Goal: Task Accomplishment & Management: Use online tool/utility

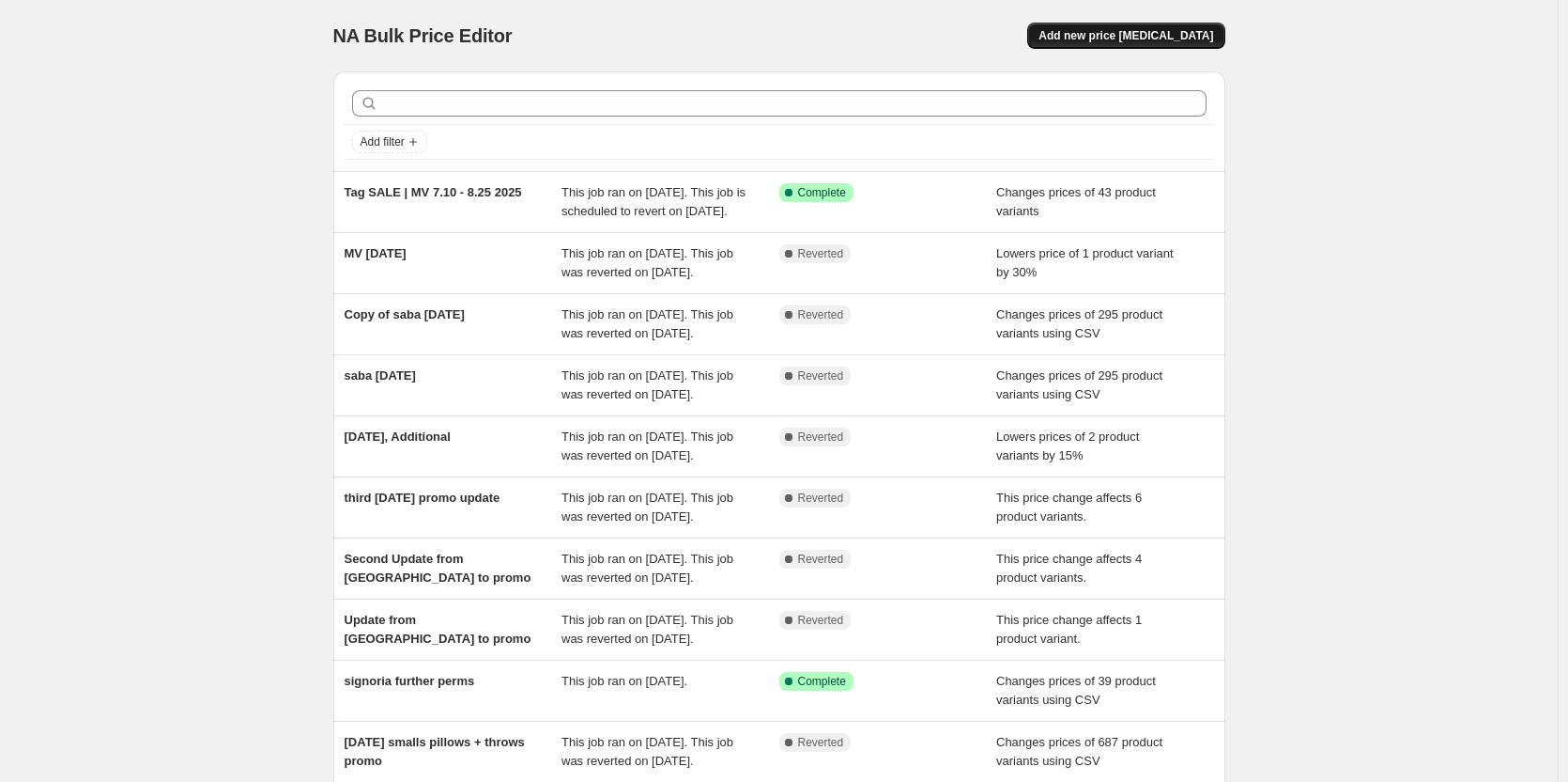
click at [1091, 43] on button "Add new price [MEDICAL_DATA]" at bounding box center [1126, 35] width 197 height 26
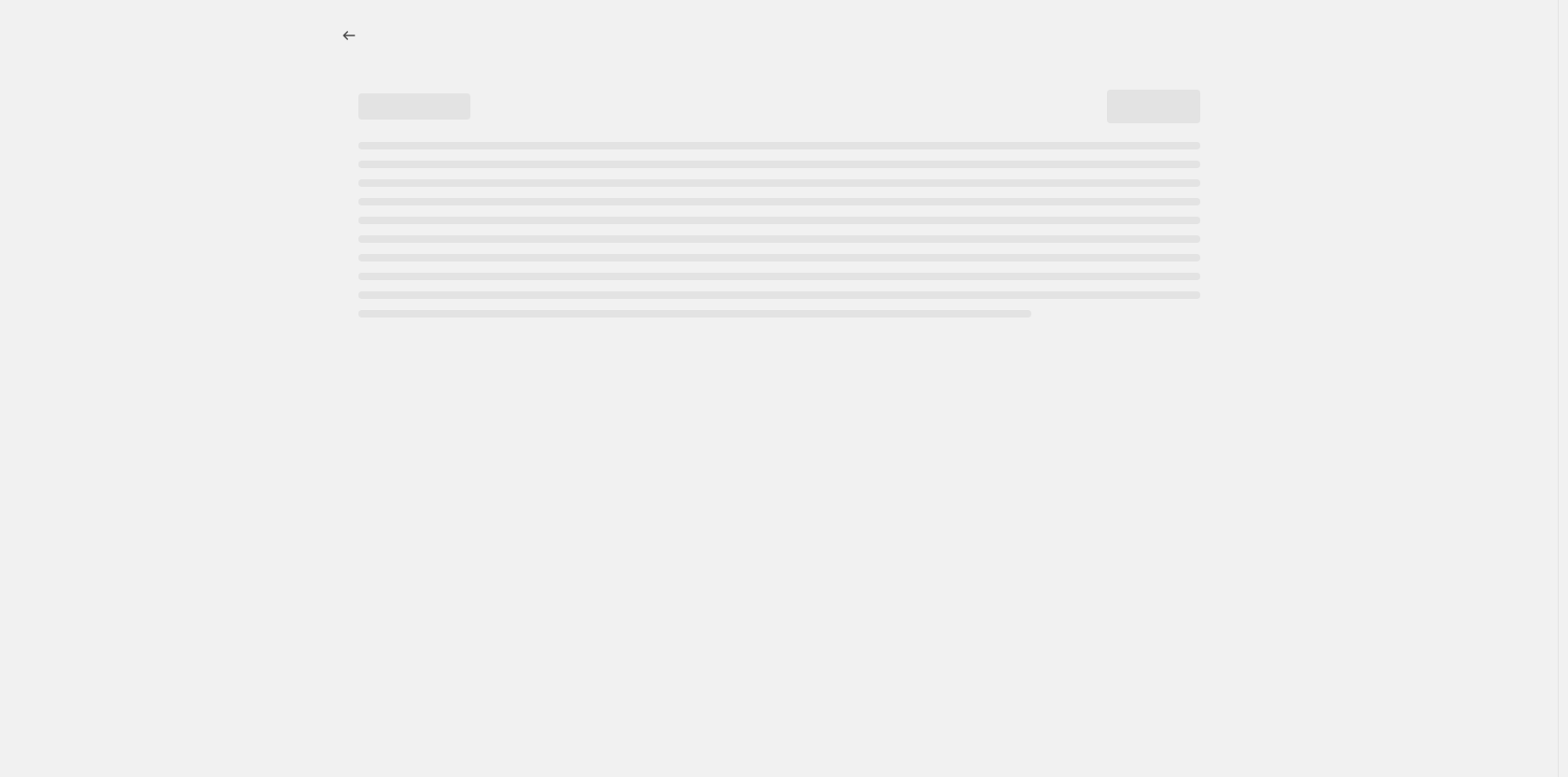
select select "percentage"
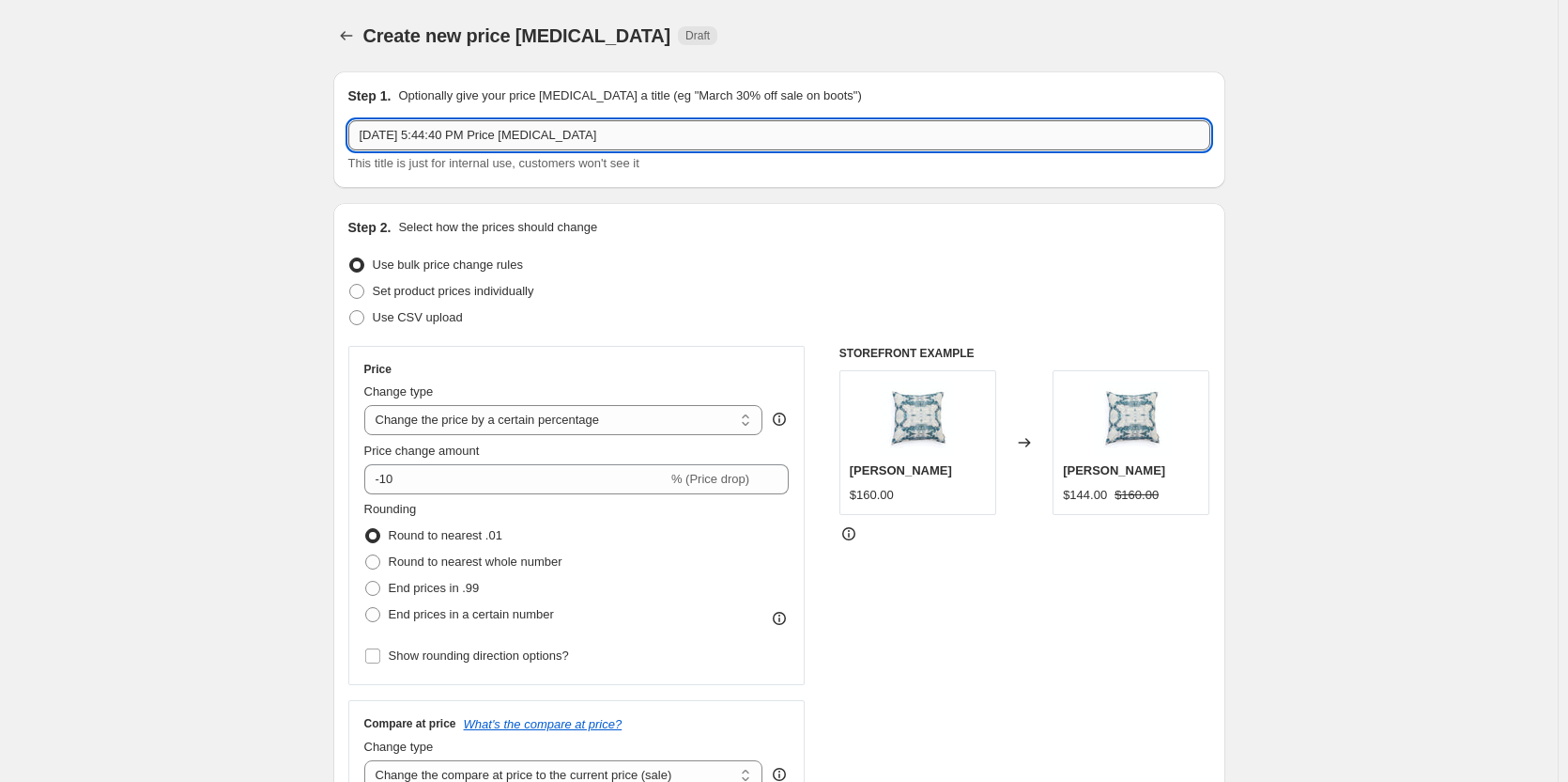
click at [436, 138] on input "[DATE] 5:44:40 PM Price [MEDICAL_DATA]" at bounding box center [779, 135] width 862 height 30
type input "would [DATE] sale"
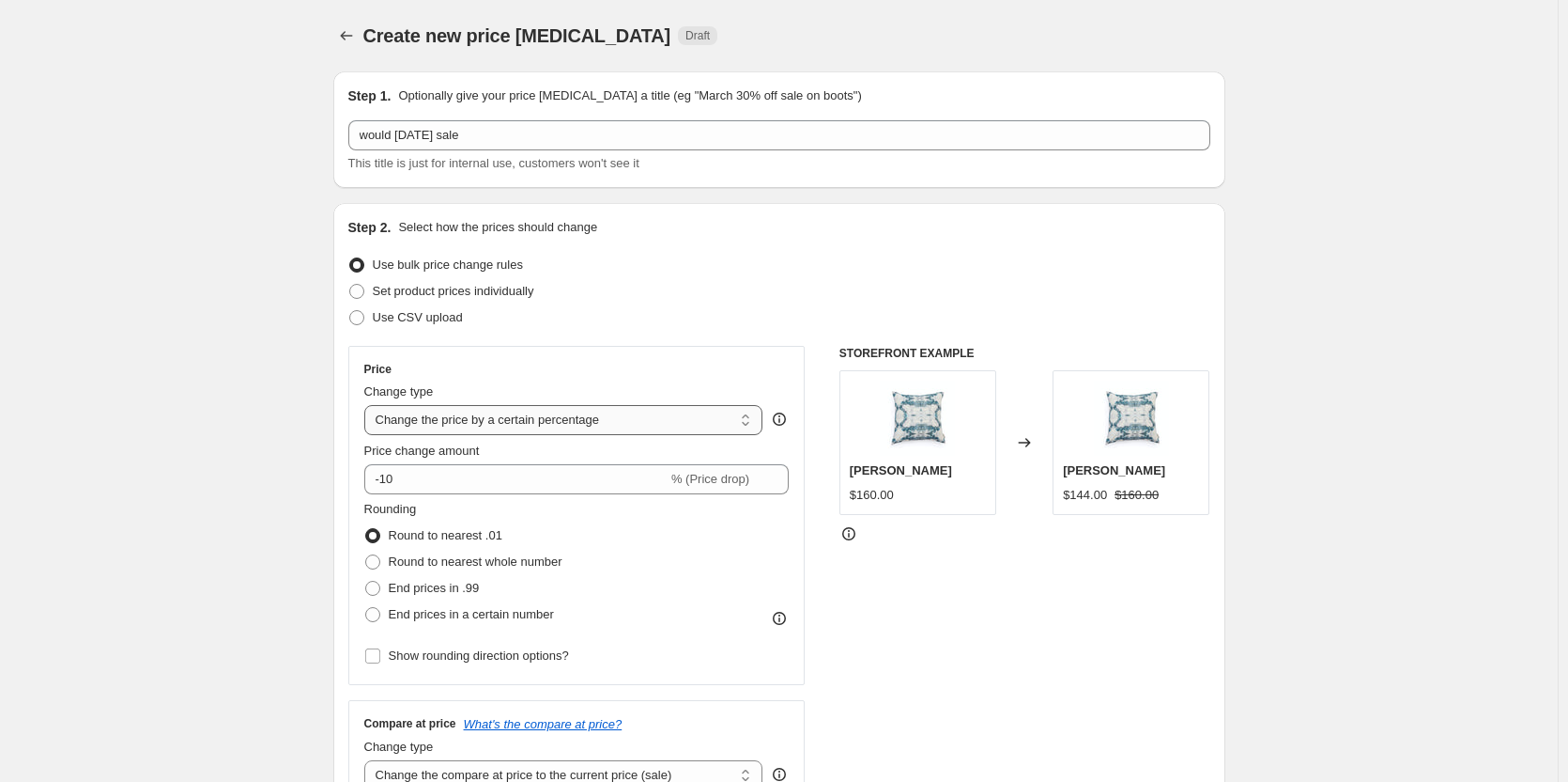
click at [629, 418] on select "Change the price to a certain amount Change the price by a certain amount Chang…" at bounding box center [563, 419] width 399 height 30
select select "pcap"
click at [368, 405] on select "Change the price to a certain amount Change the price by a certain amount Chang…" at bounding box center [563, 419] width 399 height 30
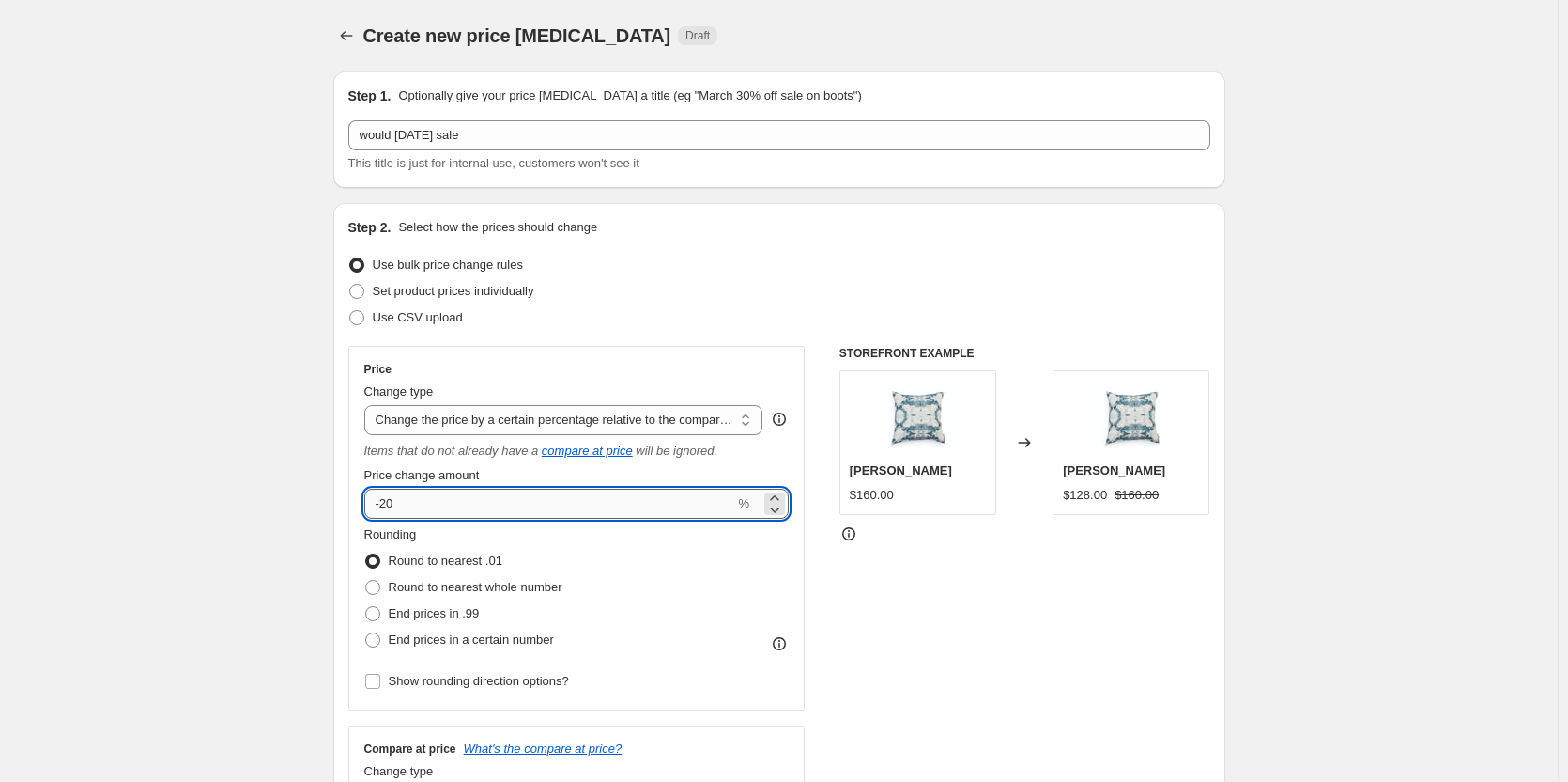
click at [535, 498] on input "-20" at bounding box center [550, 503] width 371 height 30
type input "-2"
type input "-15"
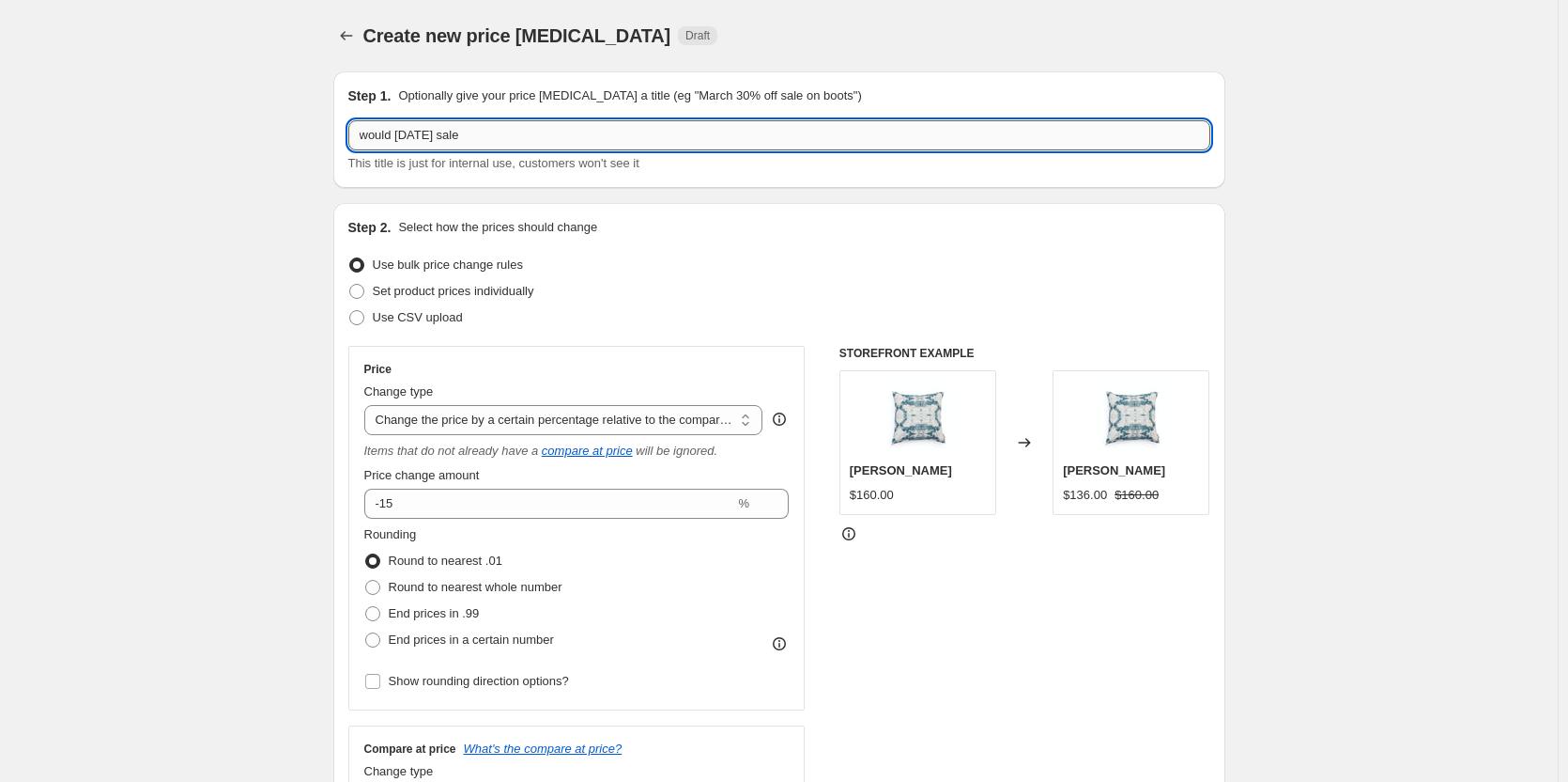
click at [389, 135] on input "would [DATE] sale" at bounding box center [779, 135] width 862 height 30
type input "woud [DATE] sale"
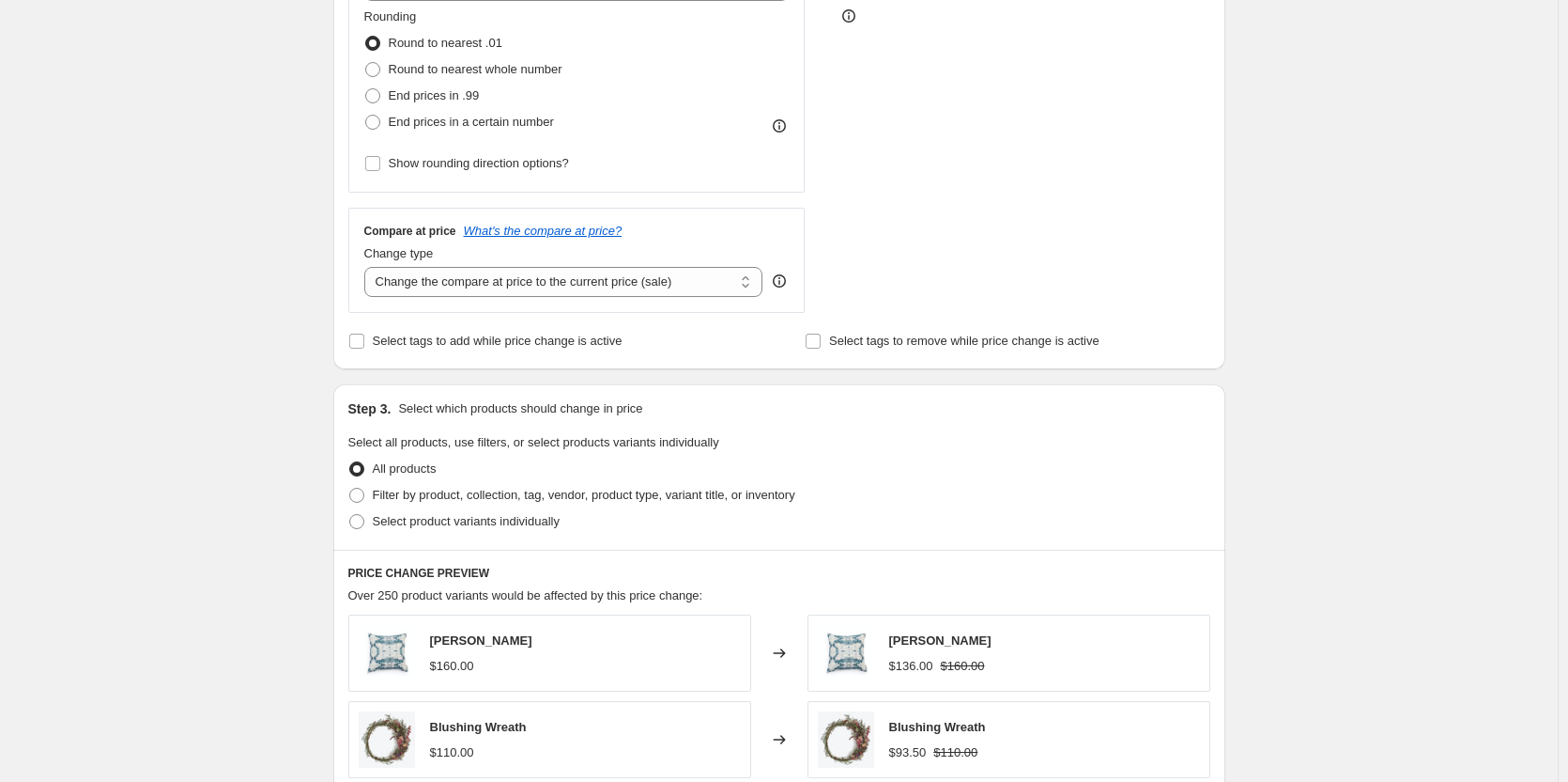
scroll to position [564, 0]
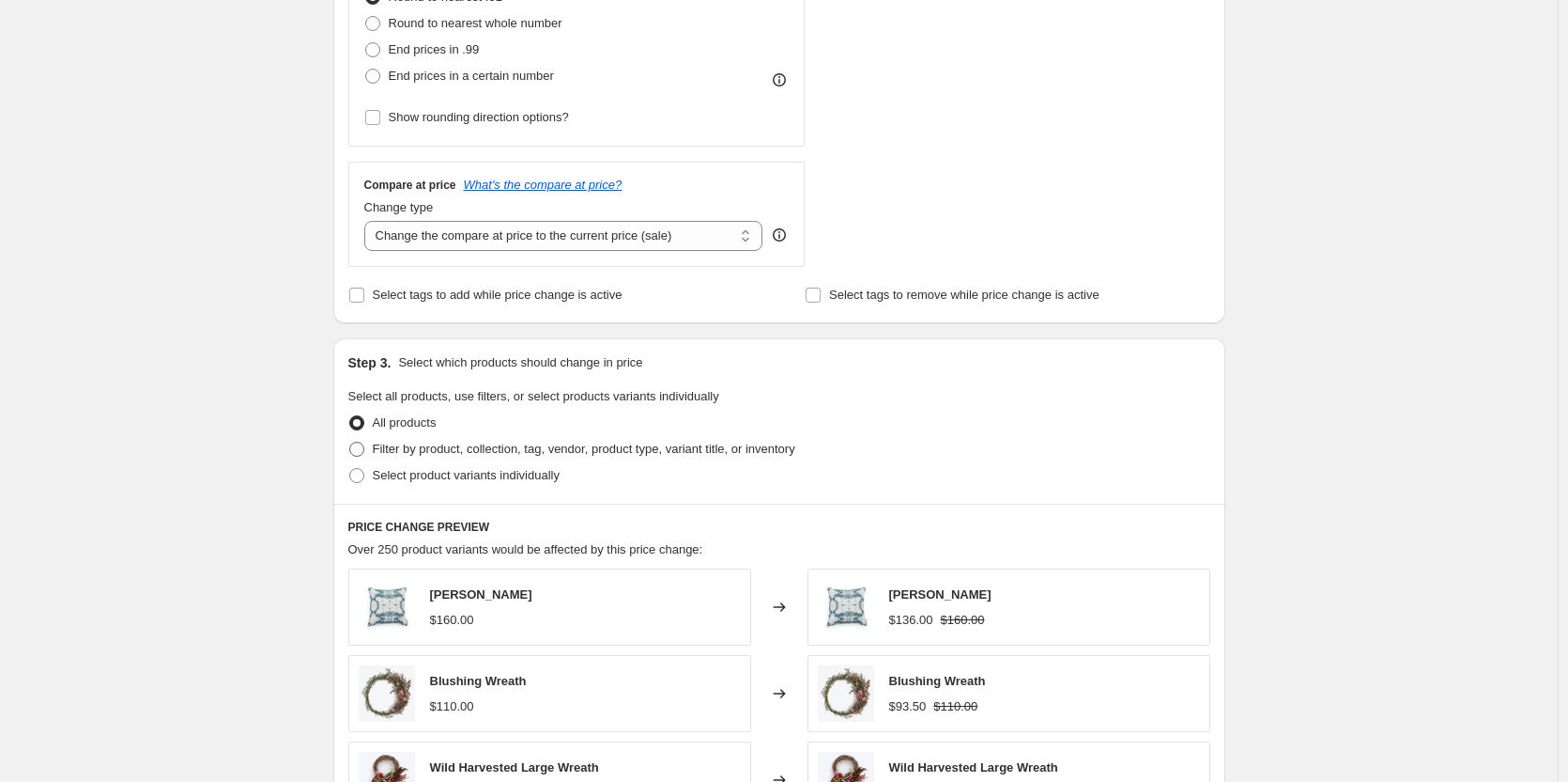
click at [365, 455] on span at bounding box center [357, 449] width 17 height 17
click at [350, 442] on input "Filter by product, collection, tag, vendor, product type, variant title, or inv…" at bounding box center [349, 441] width 1 height 1
radio input "true"
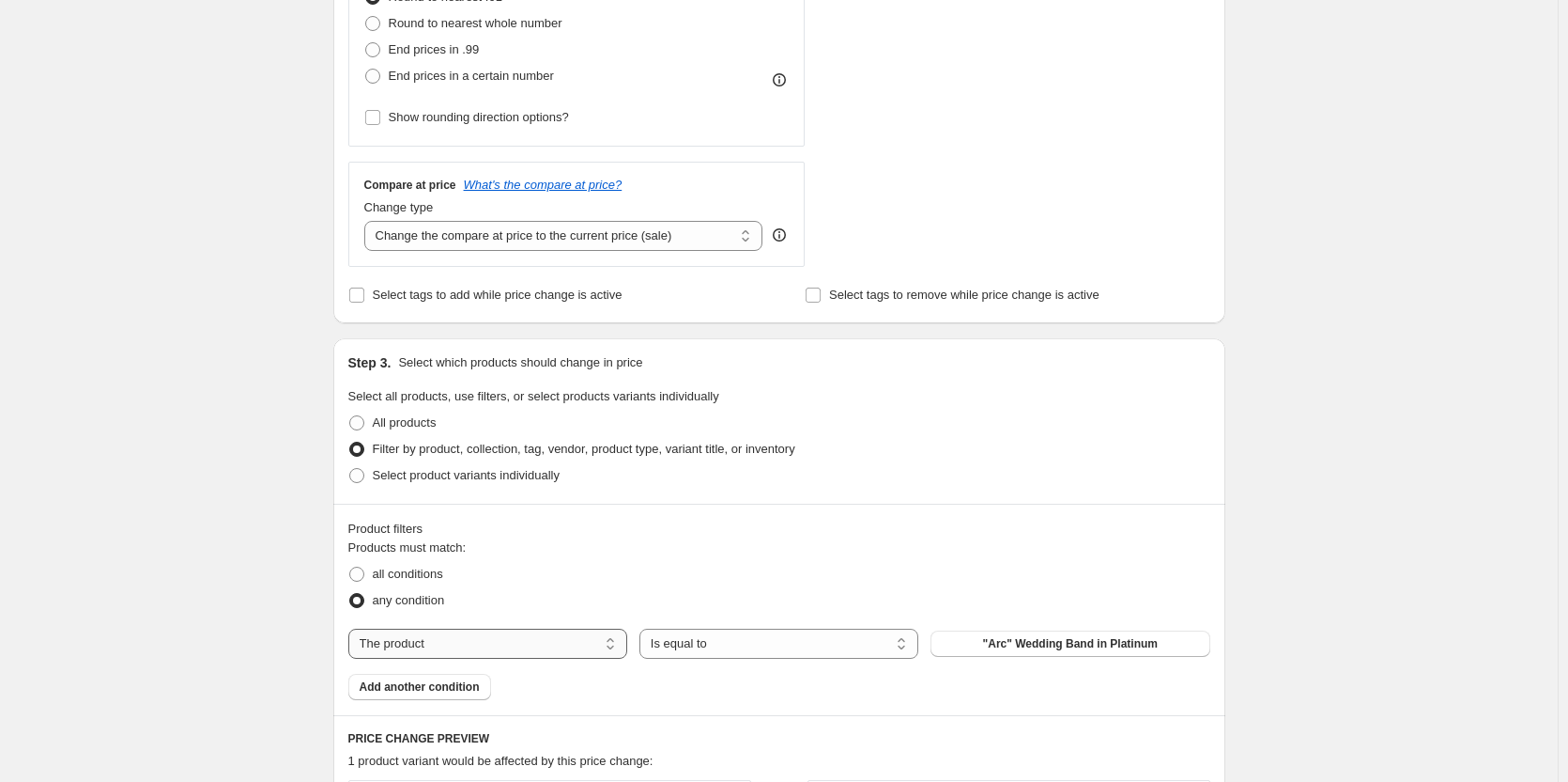
click at [621, 640] on select "The product The product's collection The product's tag The product's vendor The…" at bounding box center [487, 643] width 278 height 30
select select "vendor"
click at [1070, 644] on span "A L'Aise Ltd" at bounding box center [1070, 643] width 65 height 15
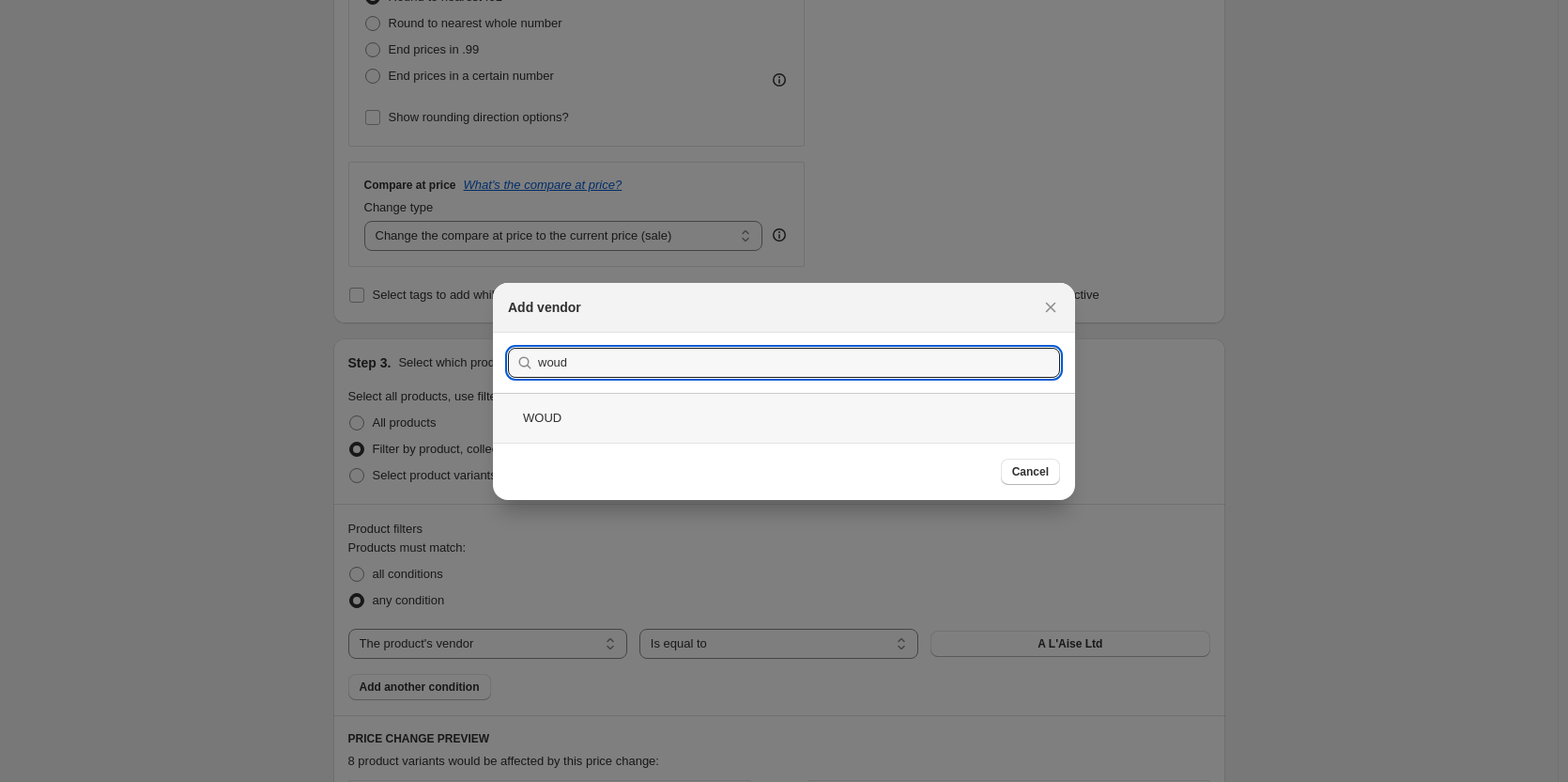
type input "woud"
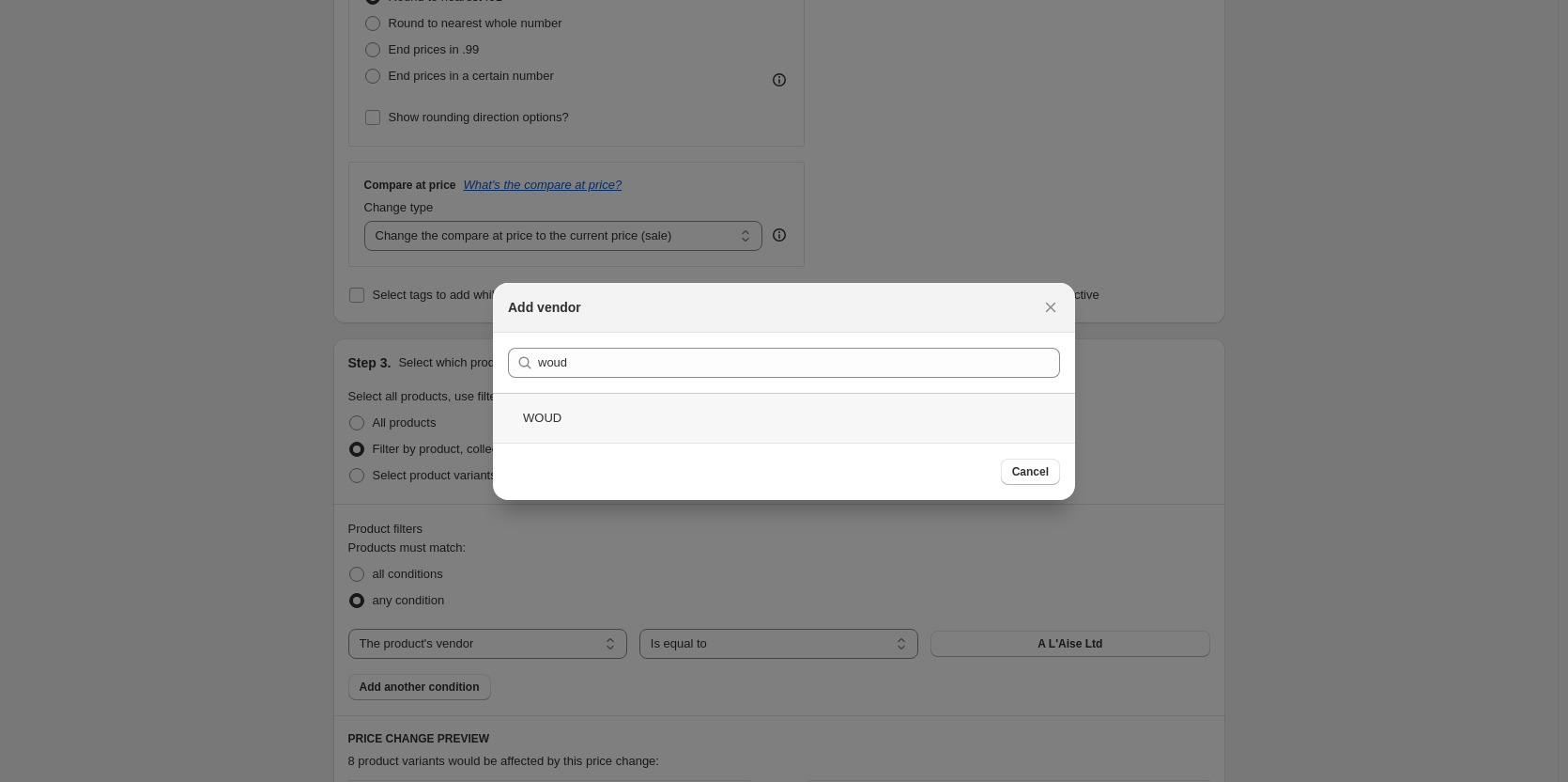
click at [588, 417] on div "WOUD" at bounding box center [784, 417] width 582 height 50
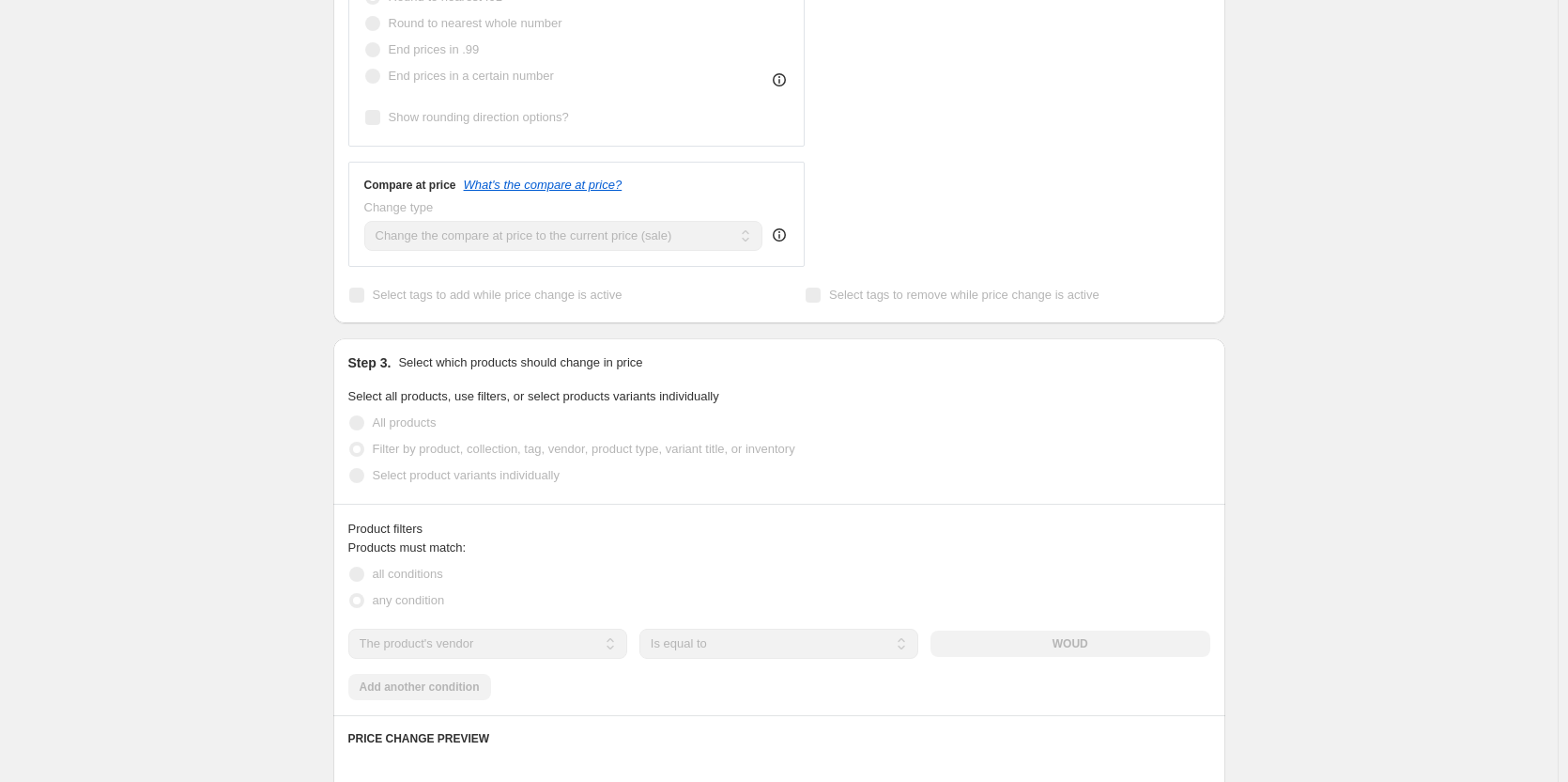
click at [267, 553] on div "Create new price [MEDICAL_DATA]. This page is ready Create new price [MEDICAL_D…" at bounding box center [779, 493] width 1557 height 2113
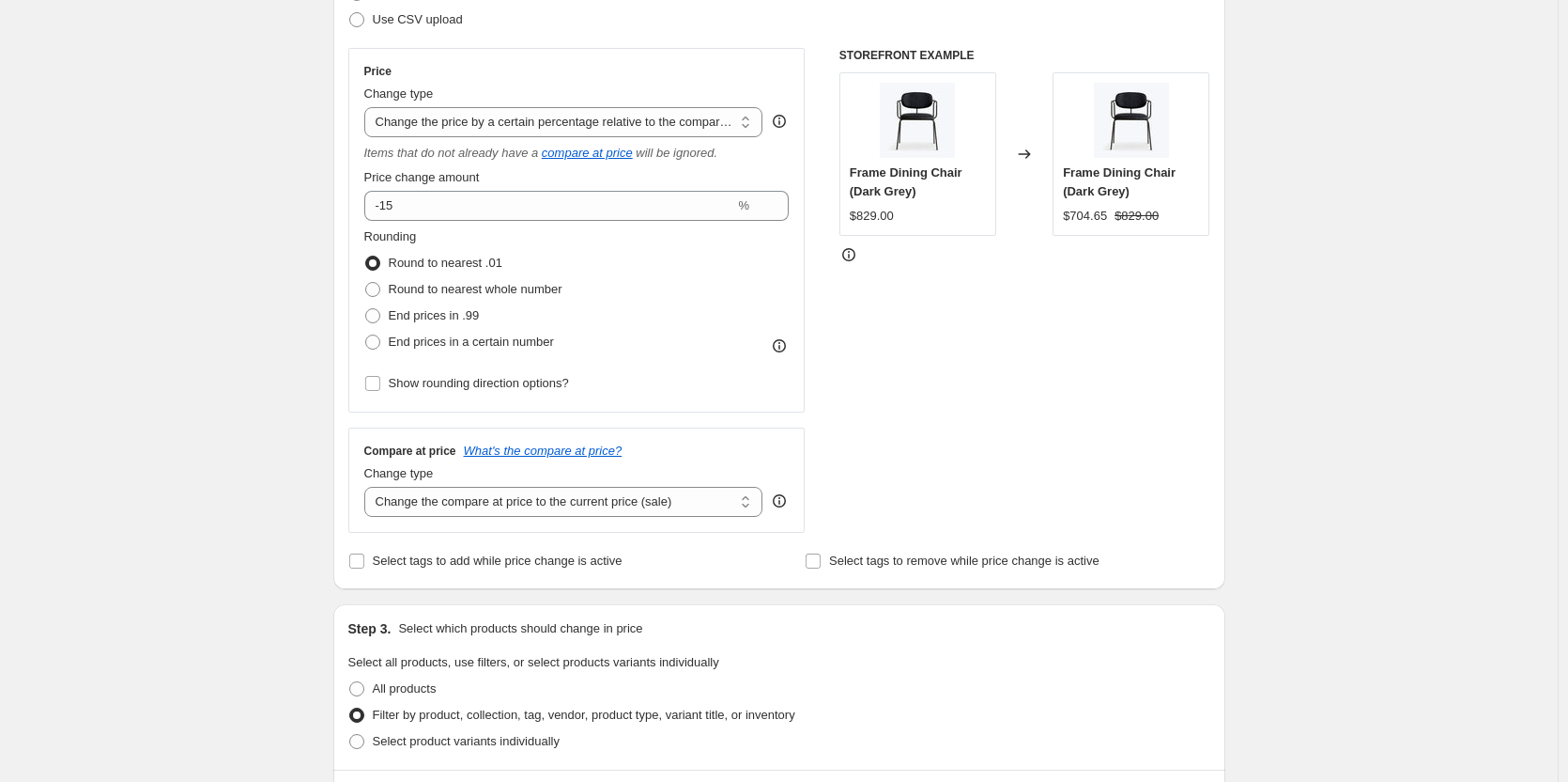
scroll to position [281, 0]
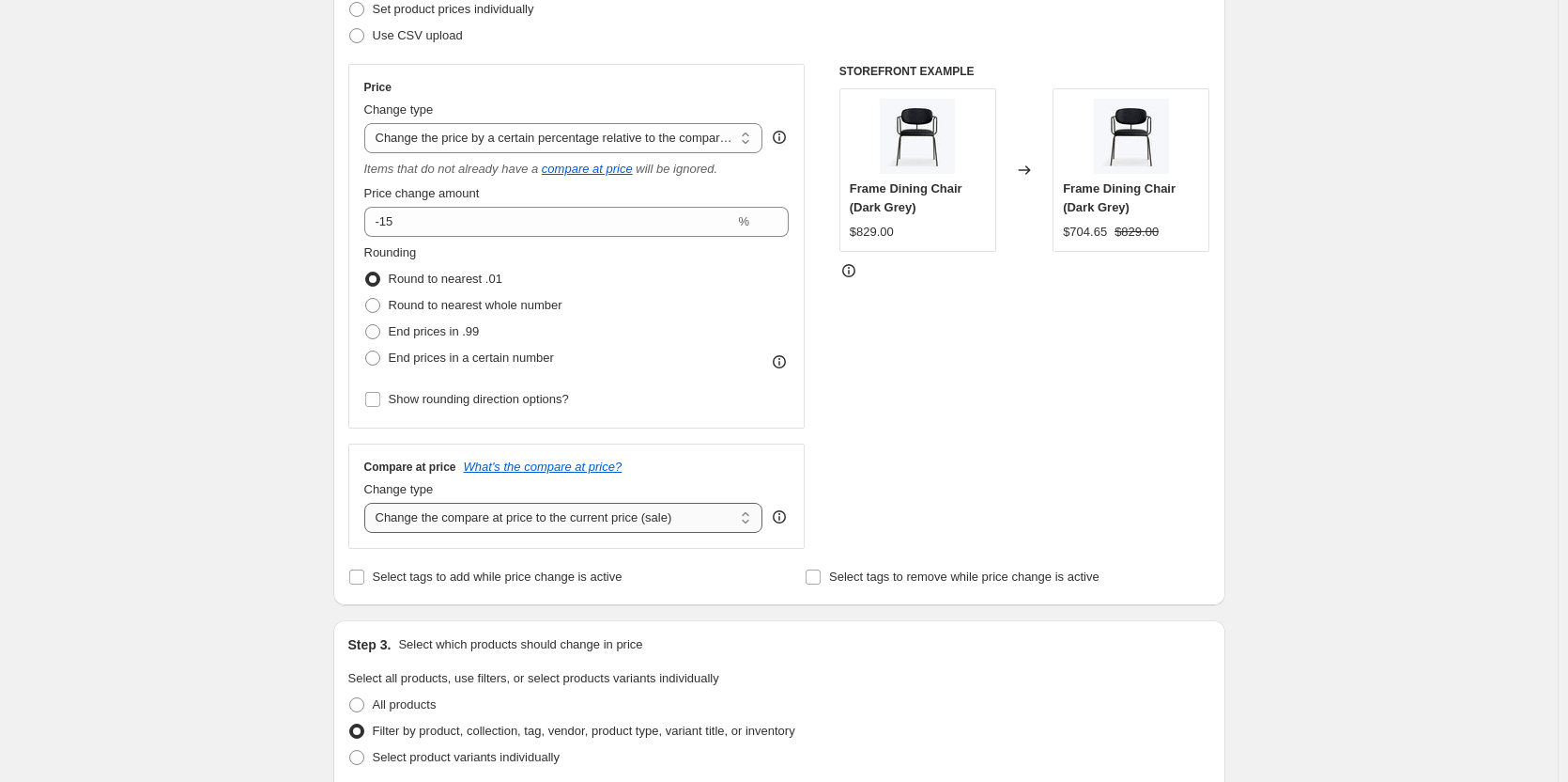
click at [389, 512] on select "Change the compare at price to the current price (sale) Change the compare at p…" at bounding box center [563, 517] width 399 height 30
select select "no_change"
click at [368, 503] on select "Change the compare at price to the current price (sale) Change the compare at p…" at bounding box center [563, 517] width 399 height 30
click at [228, 637] on div "Create new price [MEDICAL_DATA]. This page is ready Create new price [MEDICAL_D…" at bounding box center [779, 775] width 1557 height 2113
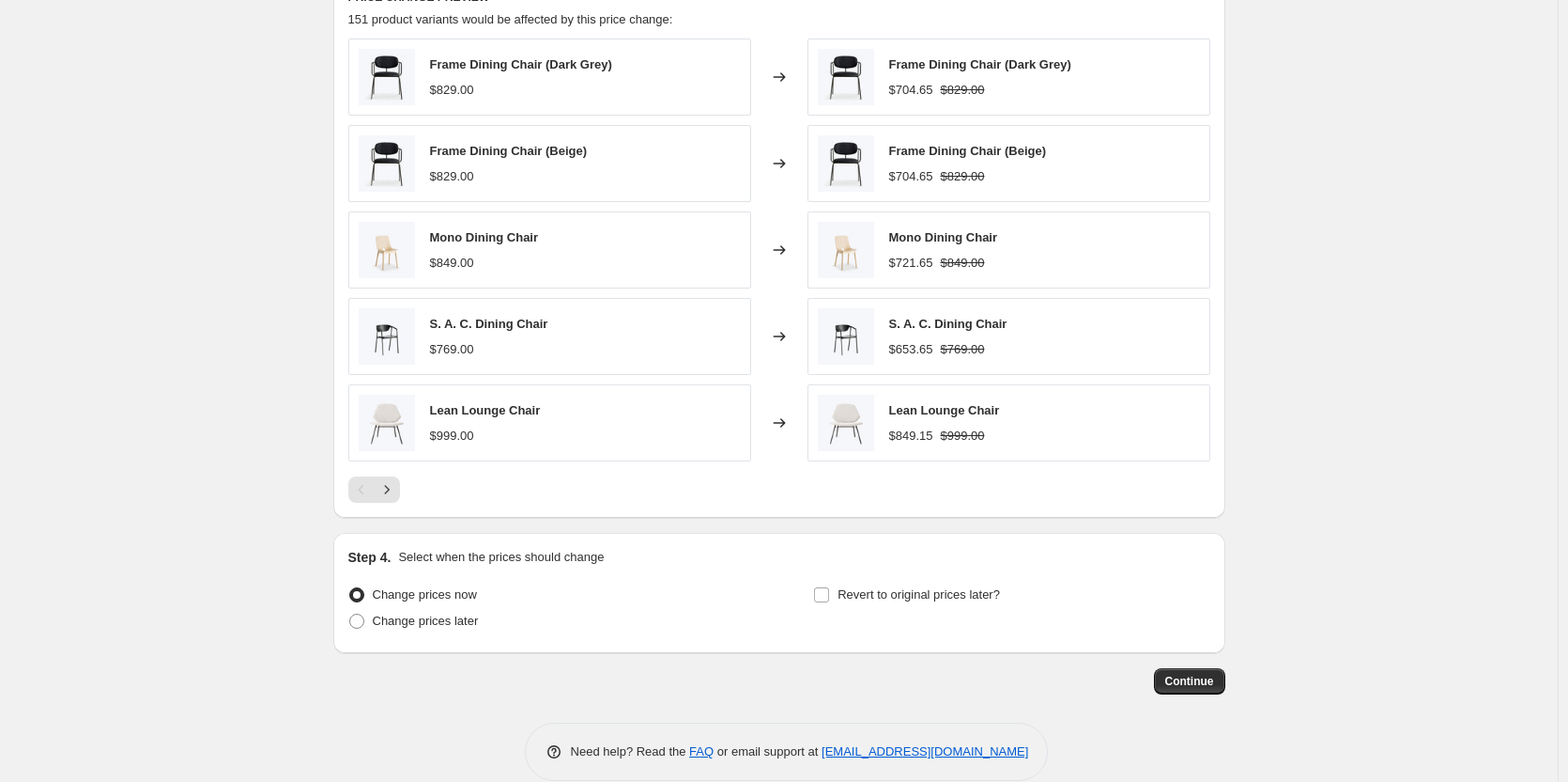
scroll to position [1333, 0]
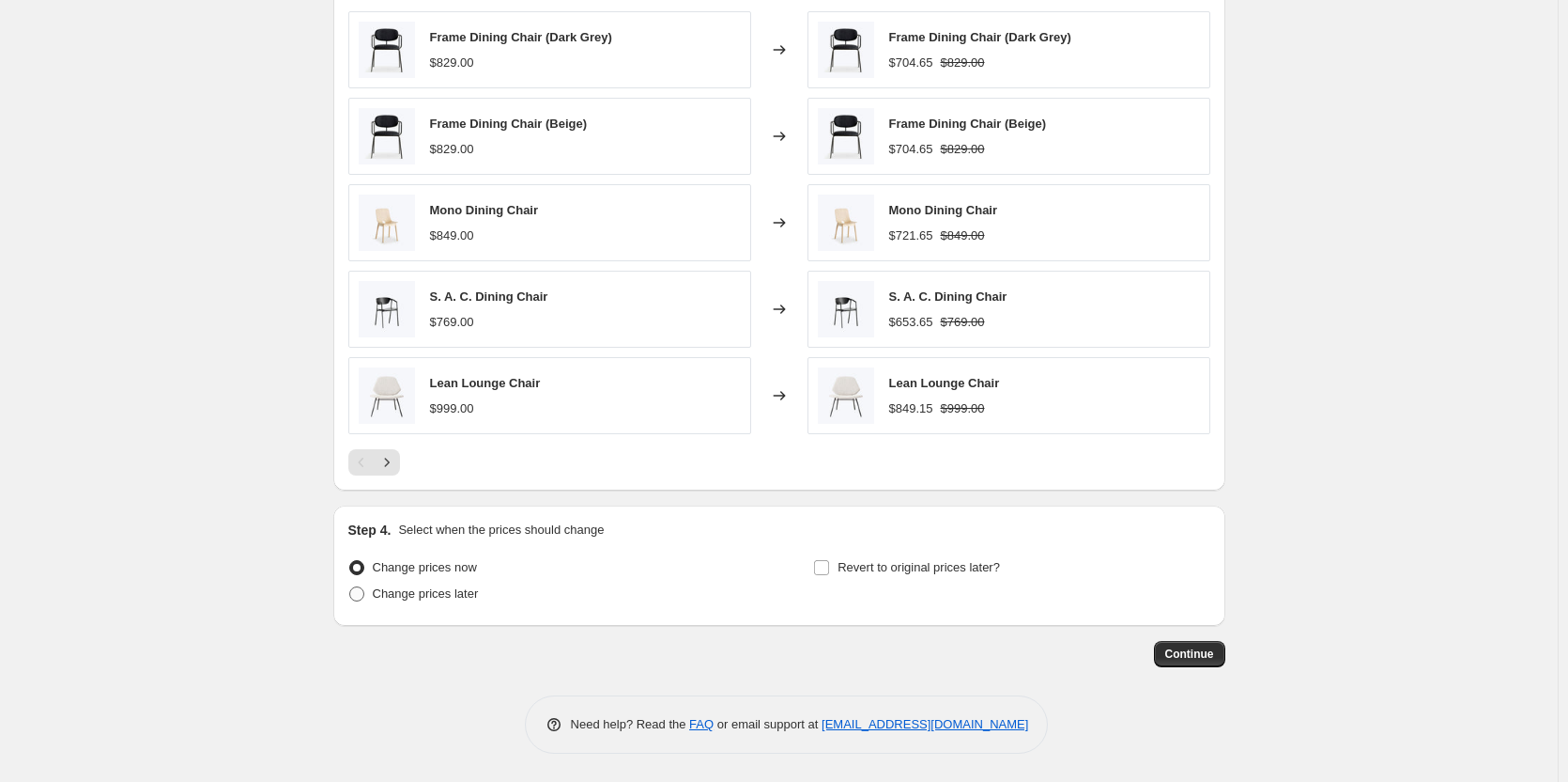
click at [390, 591] on span "Change prices later" at bounding box center [426, 592] width 106 height 14
click at [350, 587] on input "Change prices later" at bounding box center [349, 586] width 1 height 1
radio input "true"
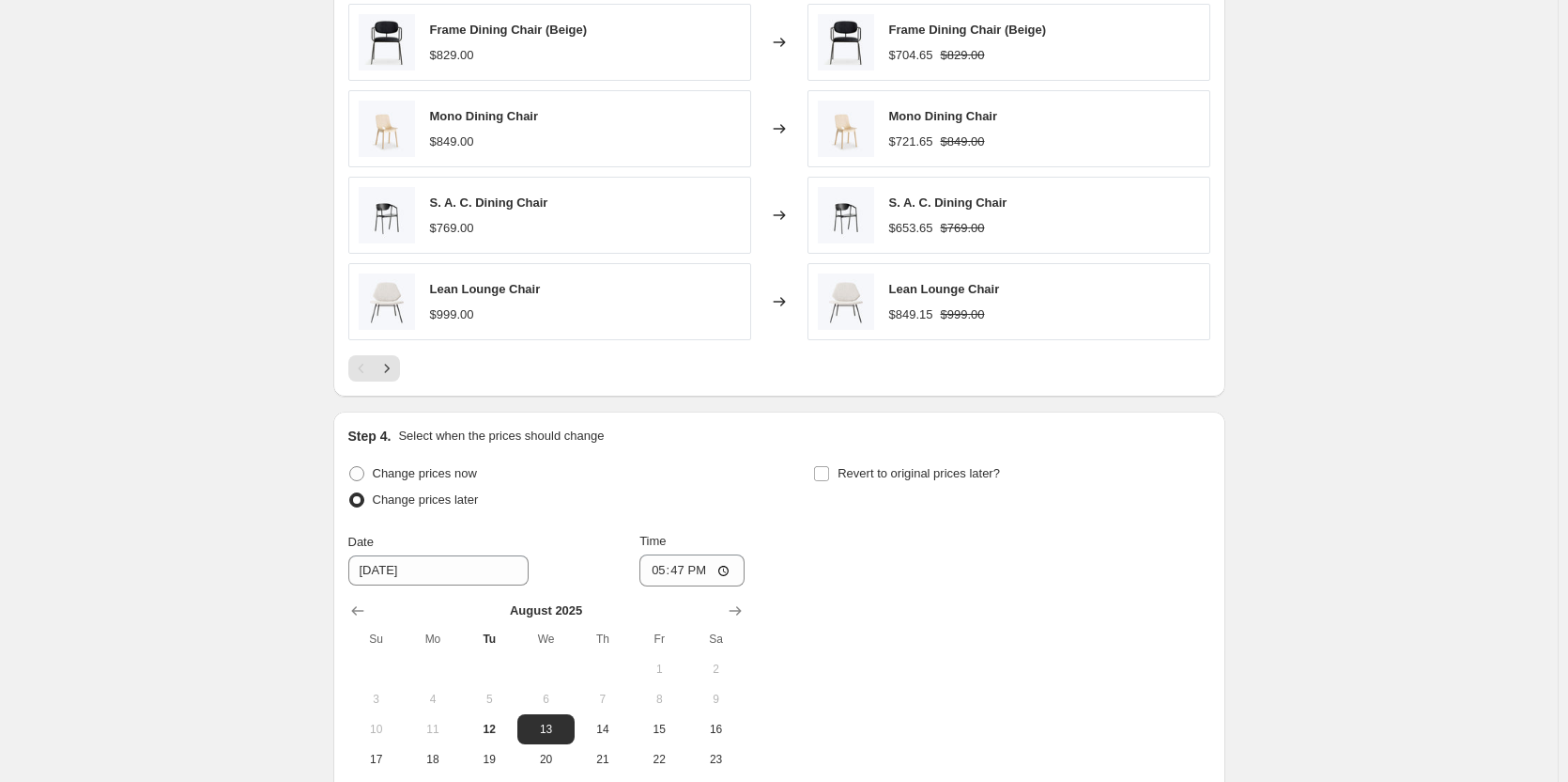
scroll to position [1615, 0]
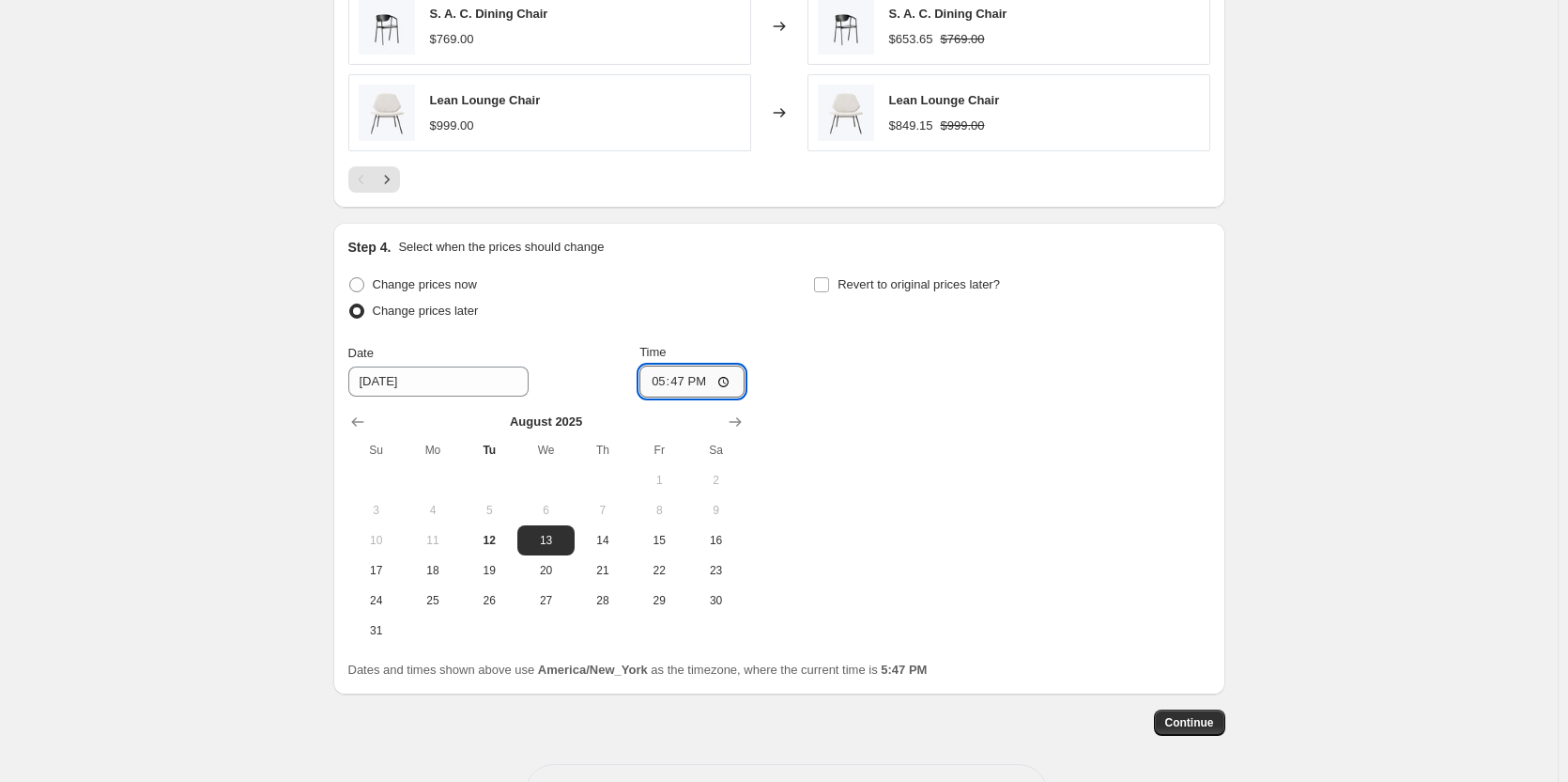
click at [659, 382] on input "17:47" at bounding box center [692, 381] width 105 height 32
type input "23:59"
click at [829, 280] on input "Revert to original prices later?" at bounding box center [822, 285] width 15 height 15
checkbox input "true"
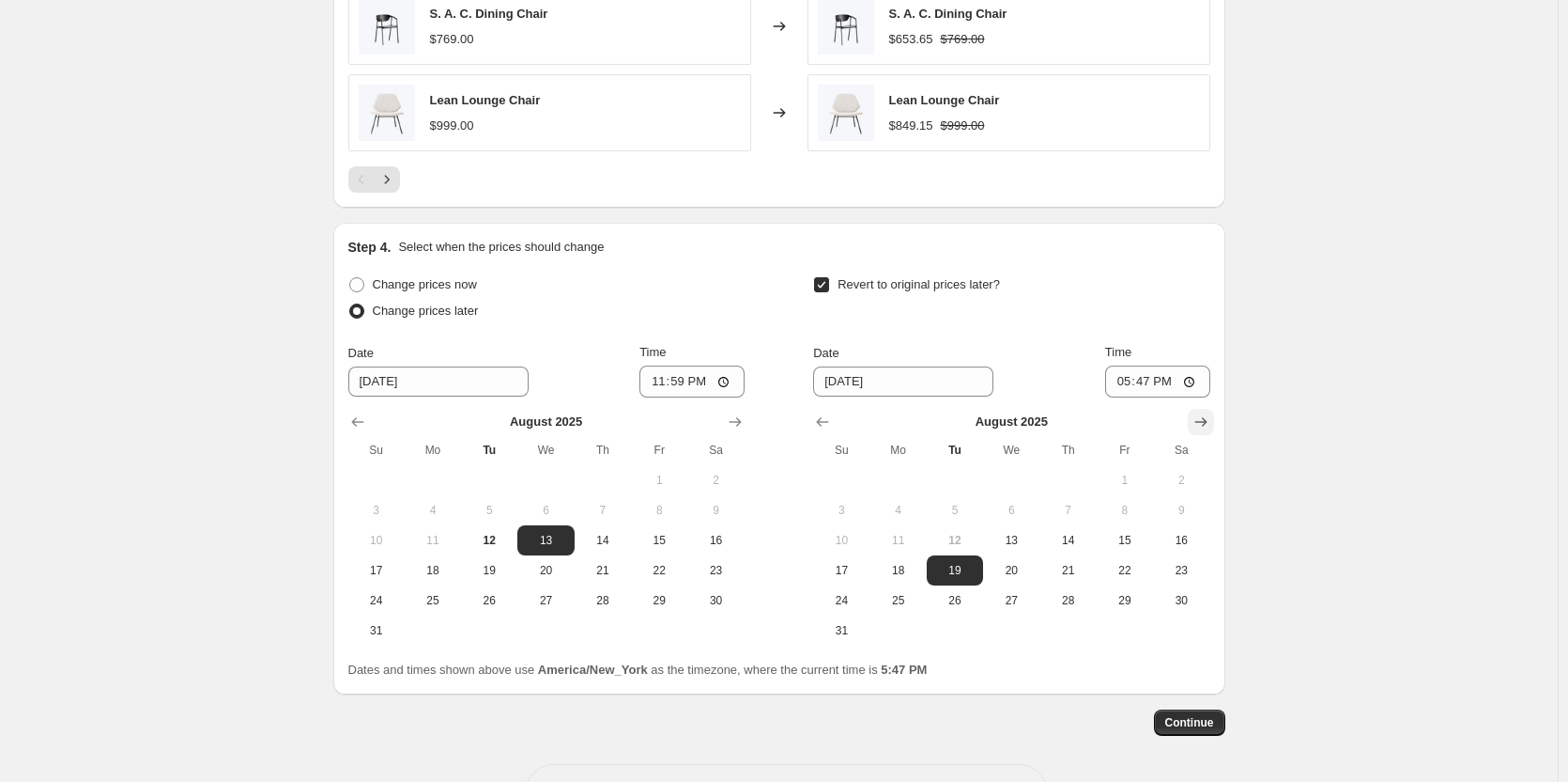
click at [1202, 419] on icon "Show next month, September 2025" at bounding box center [1201, 422] width 19 height 19
click at [1074, 479] on span "4" at bounding box center [1067, 480] width 41 height 15
type input "[DATE]"
click at [1132, 379] on input "17:47" at bounding box center [1158, 381] width 105 height 32
type input "23:59"
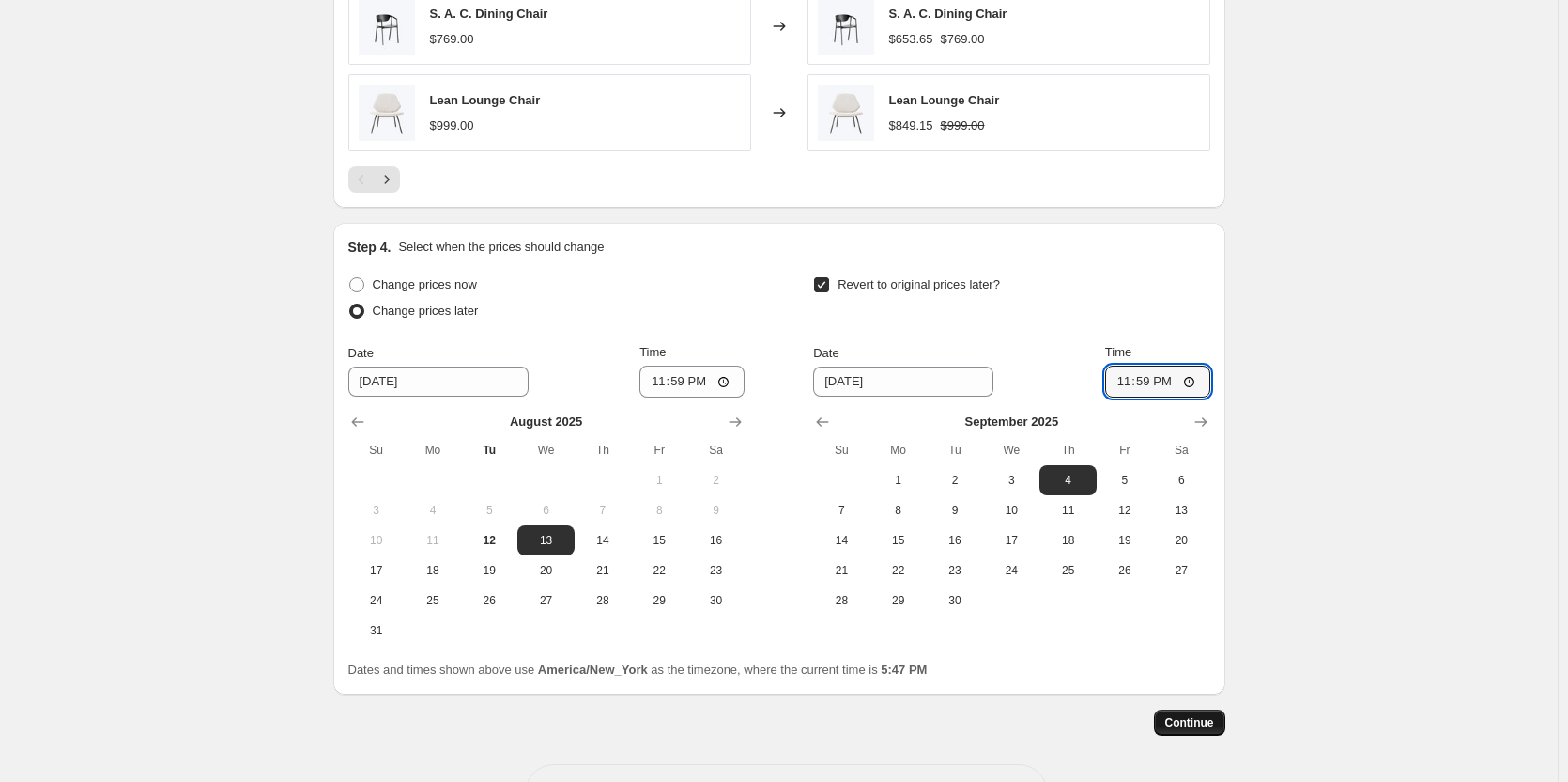
click at [1204, 726] on span "Continue" at bounding box center [1189, 723] width 49 height 15
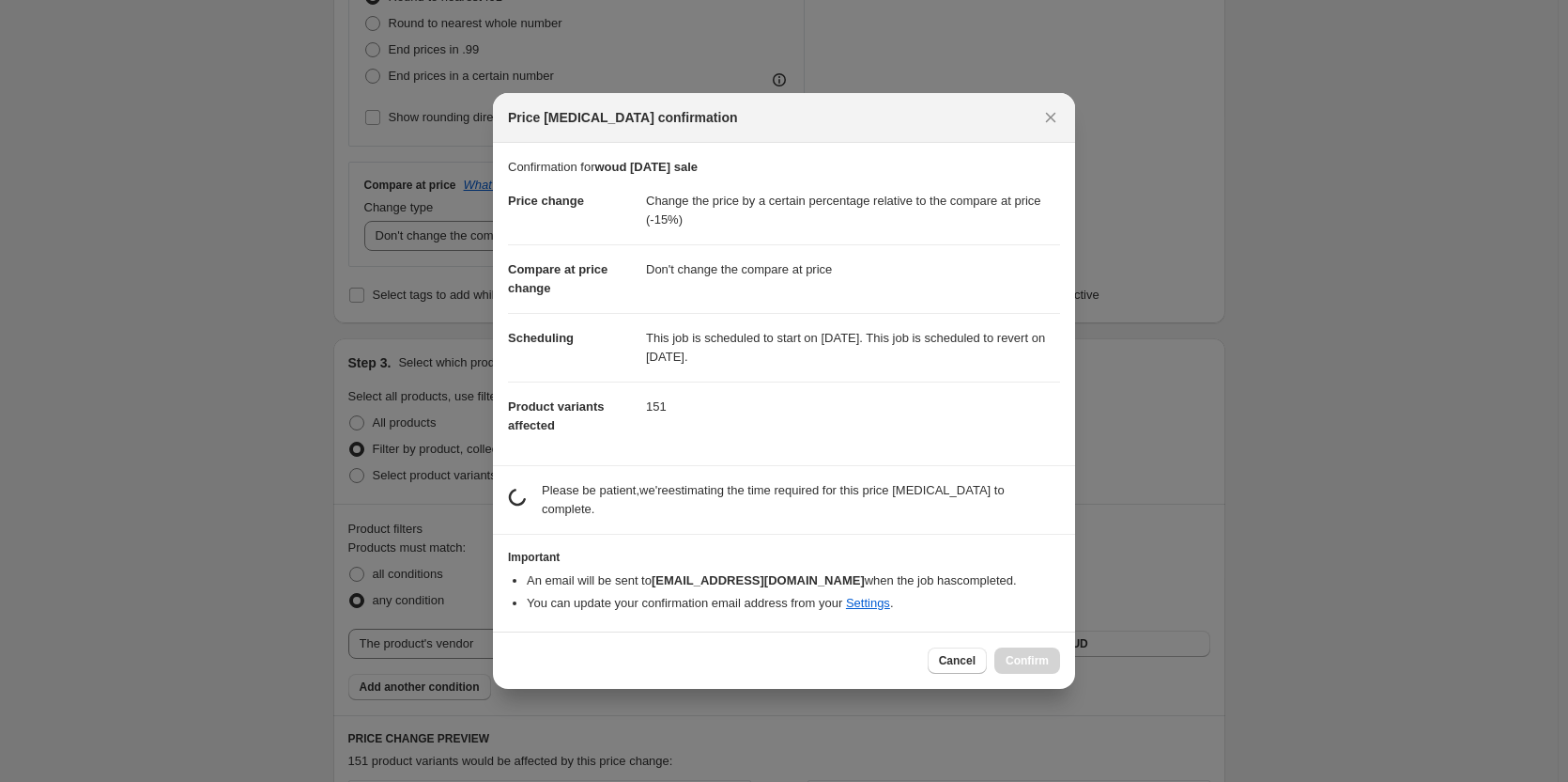
scroll to position [0, 0]
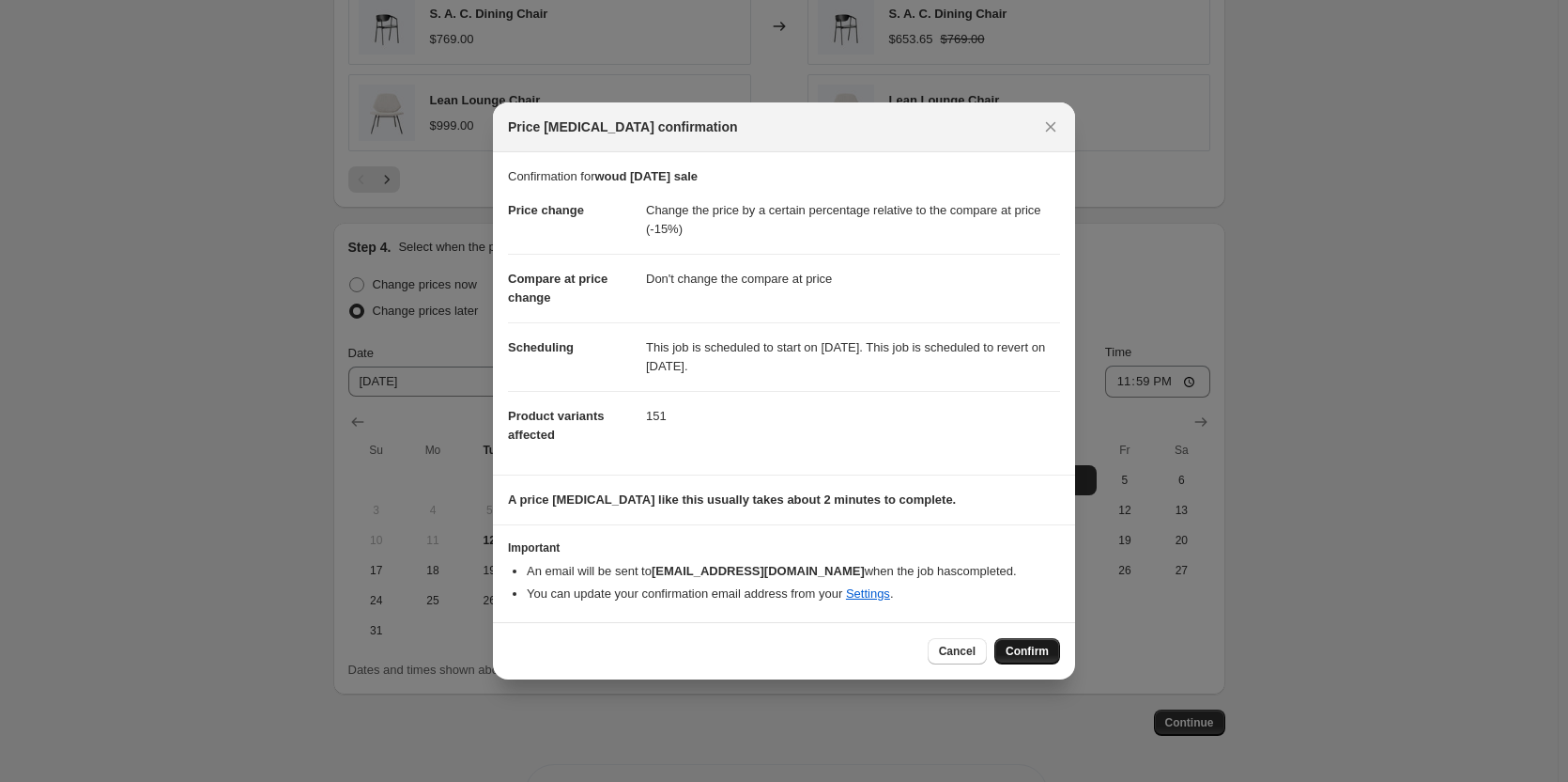
click at [1017, 659] on button "Confirm" at bounding box center [1027, 650] width 66 height 26
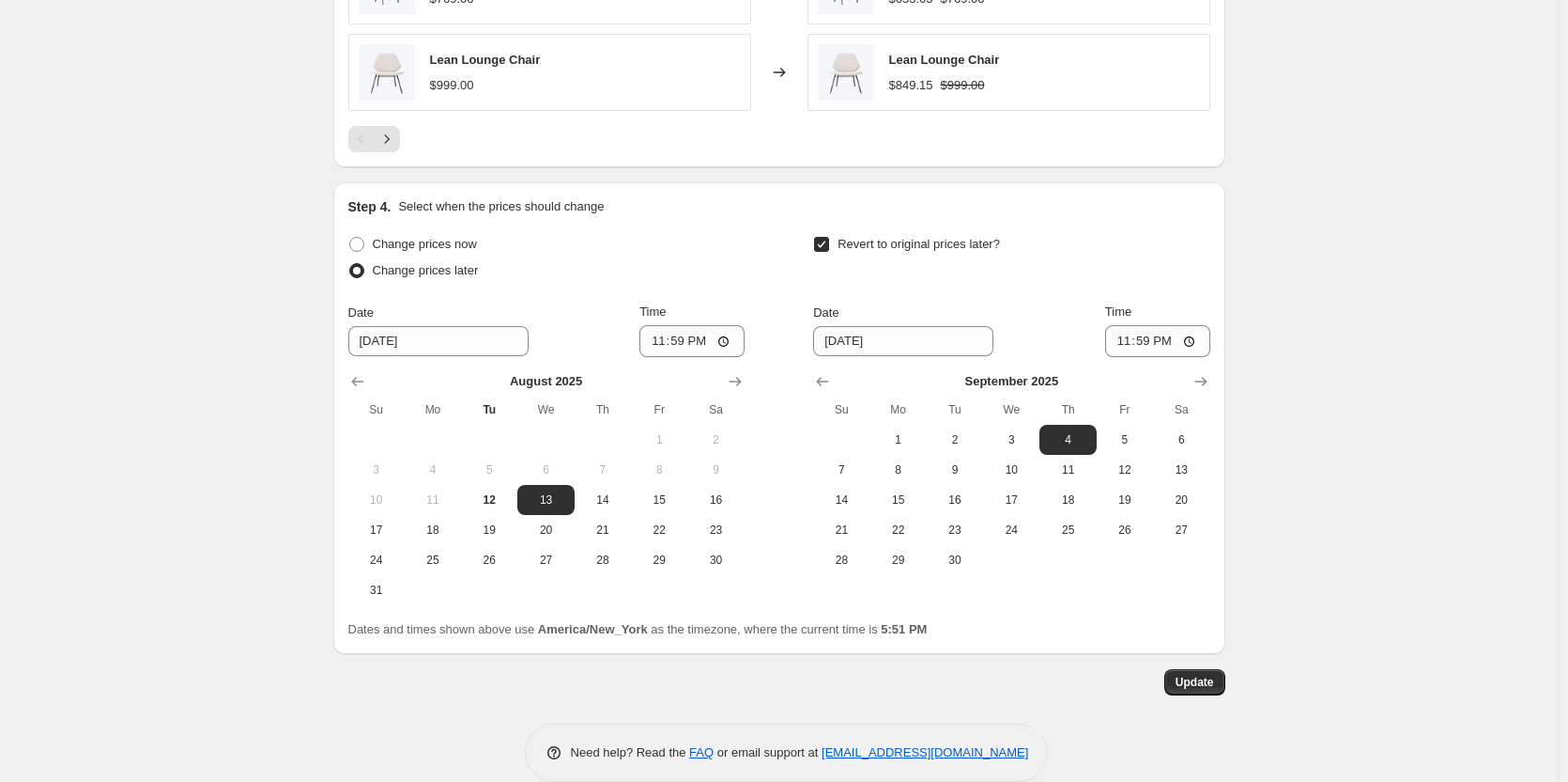
scroll to position [1799, 0]
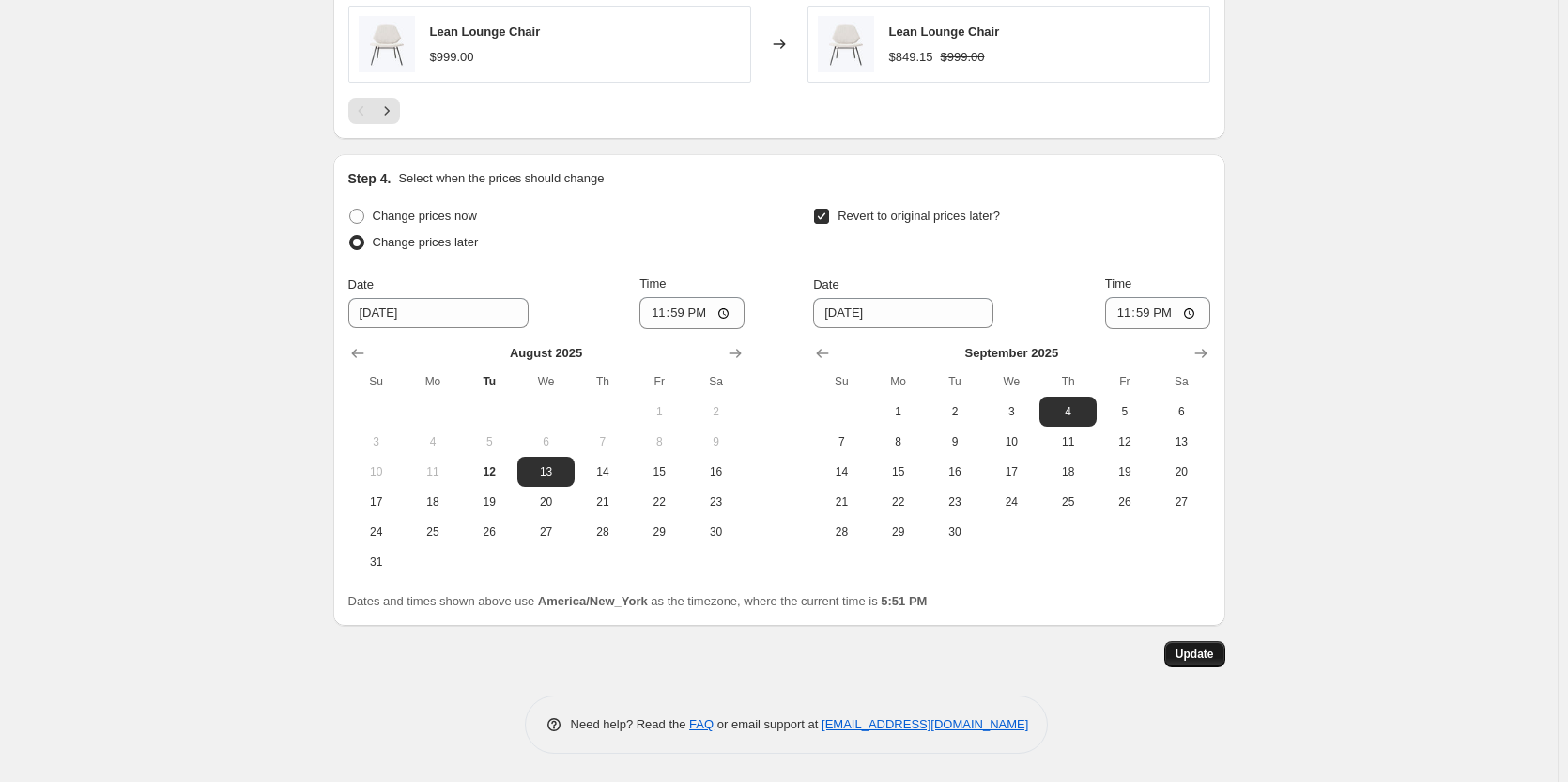
click at [1201, 652] on span "Update" at bounding box center [1195, 654] width 38 height 15
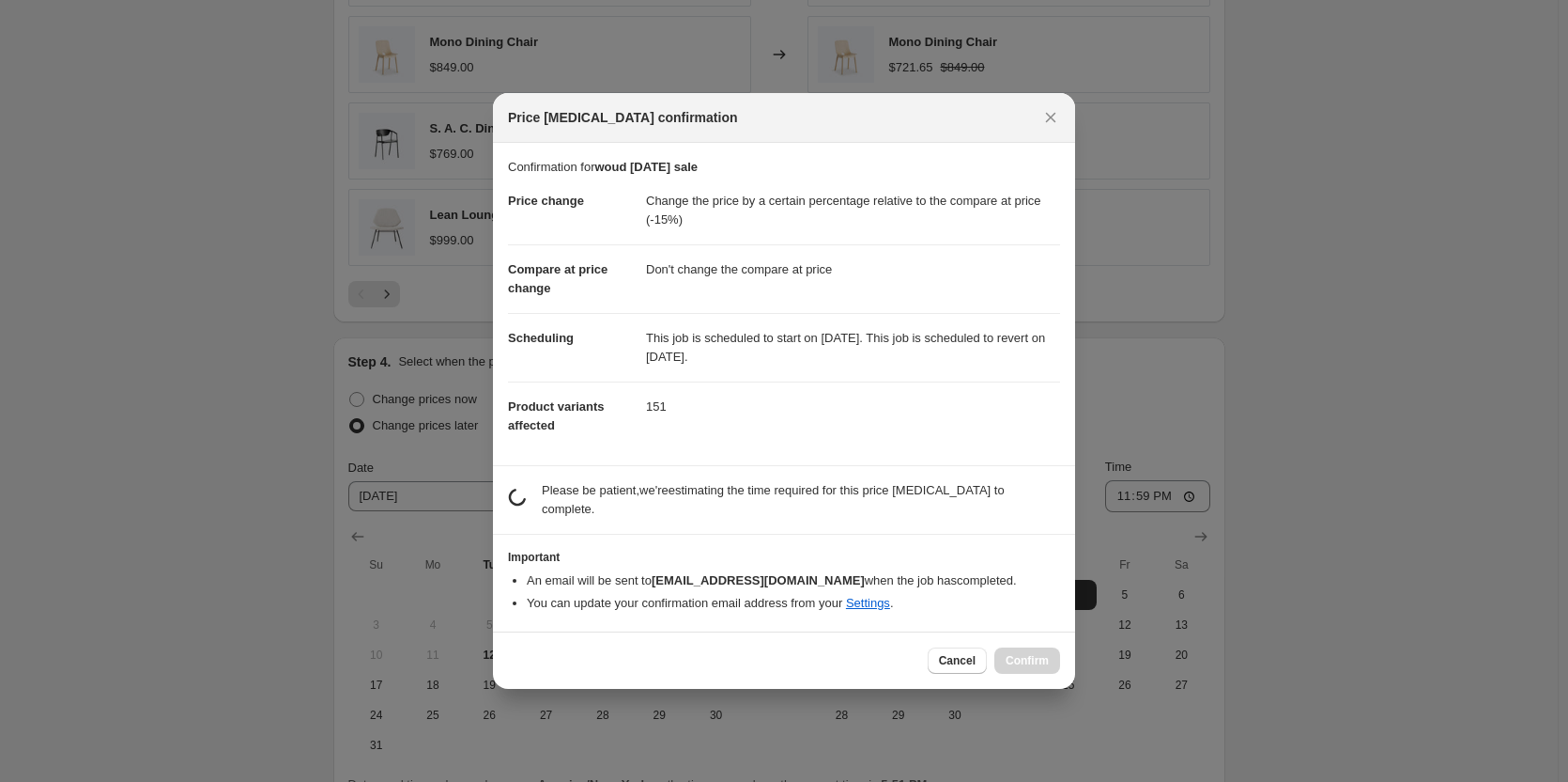
scroll to position [0, 0]
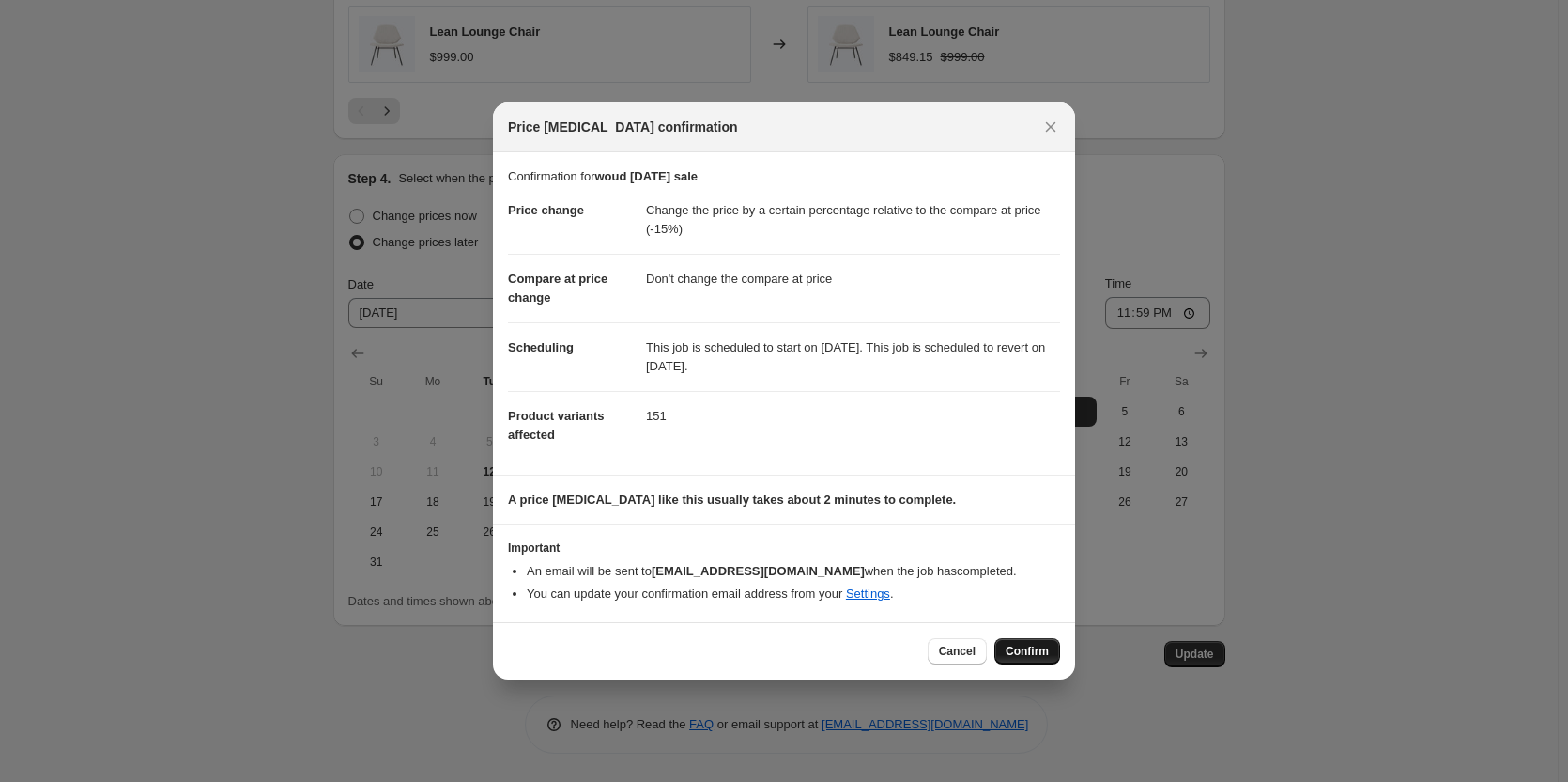
click at [1034, 646] on span "Confirm" at bounding box center [1027, 651] width 43 height 15
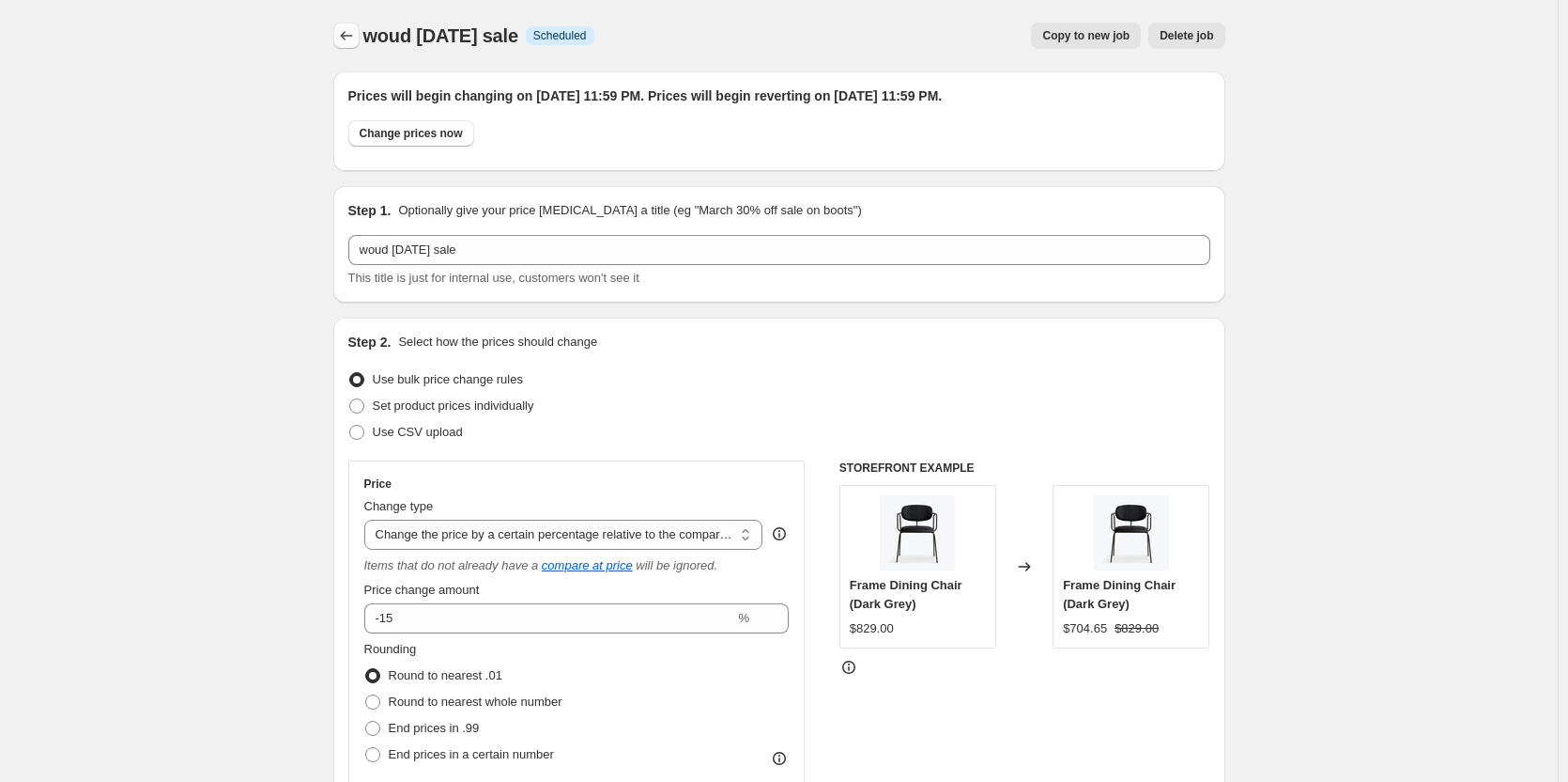
click at [351, 36] on icon "Price change jobs" at bounding box center [346, 35] width 19 height 19
